Goal: Task Accomplishment & Management: Complete application form

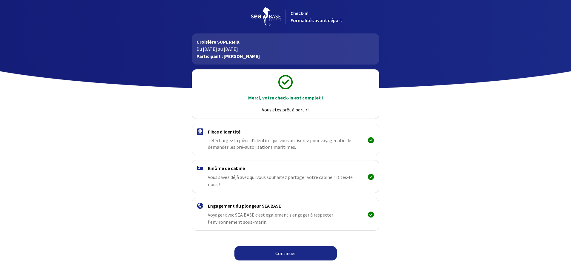
click at [283, 246] on link "Continuer" at bounding box center [285, 253] width 102 height 14
click at [289, 246] on link "Continuer" at bounding box center [285, 253] width 102 height 14
click at [219, 53] on p "Participant : [PERSON_NAME]" at bounding box center [286, 56] width 178 height 7
